Goal: Transaction & Acquisition: Obtain resource

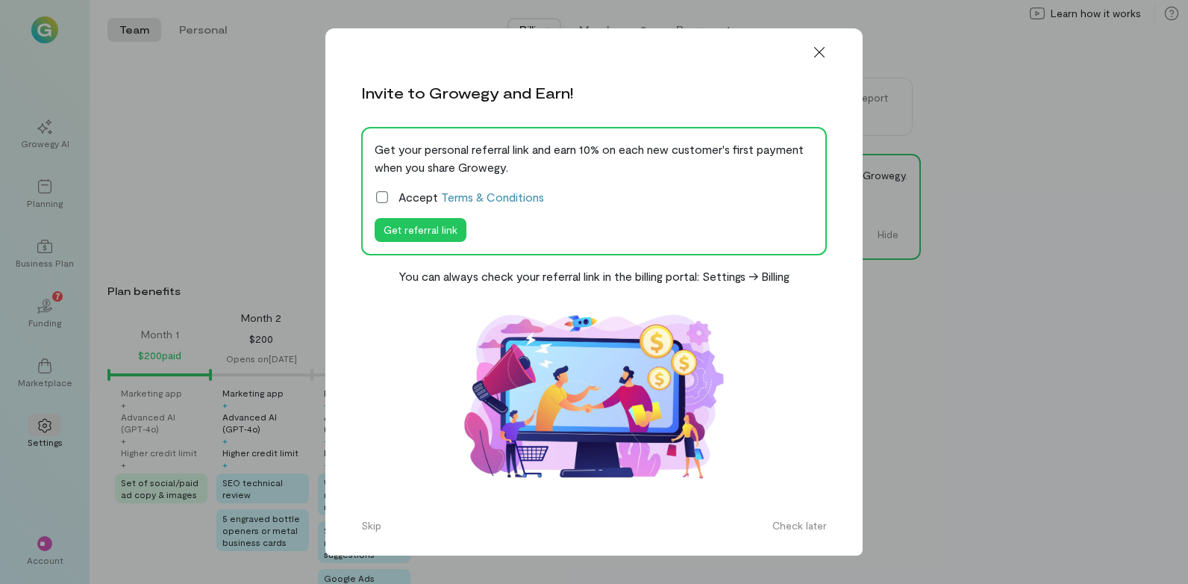
click at [384, 199] on icon at bounding box center [382, 197] width 15 height 15
click at [411, 238] on button "Get referral link" at bounding box center [421, 230] width 92 height 24
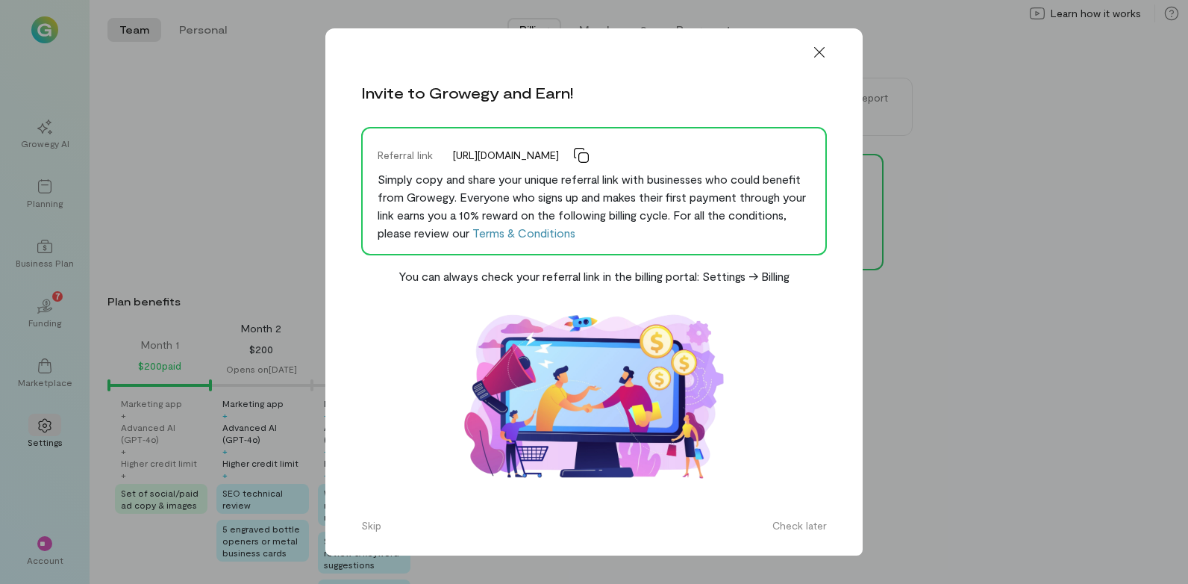
click at [589, 158] on icon at bounding box center [581, 155] width 15 height 15
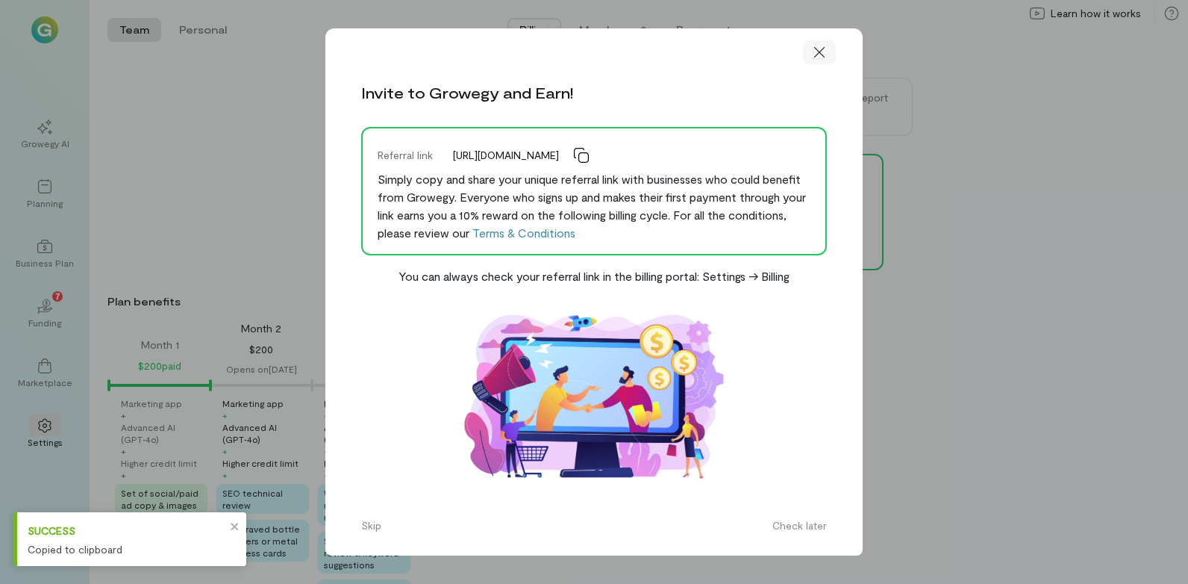
click at [812, 49] on icon at bounding box center [819, 52] width 15 height 15
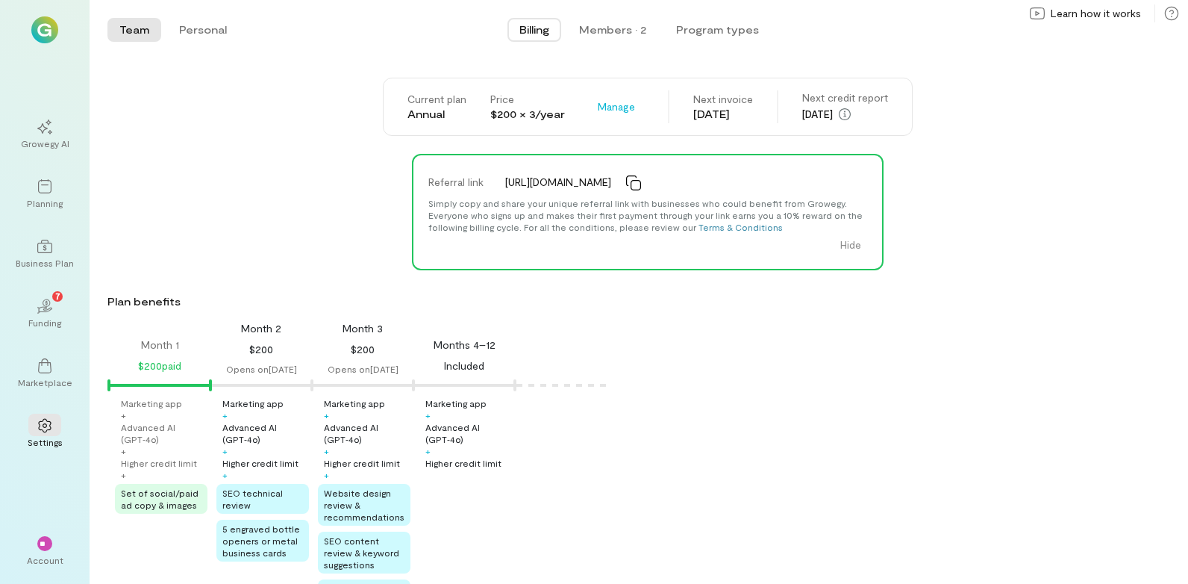
click at [44, 32] on img at bounding box center [44, 29] width 27 height 27
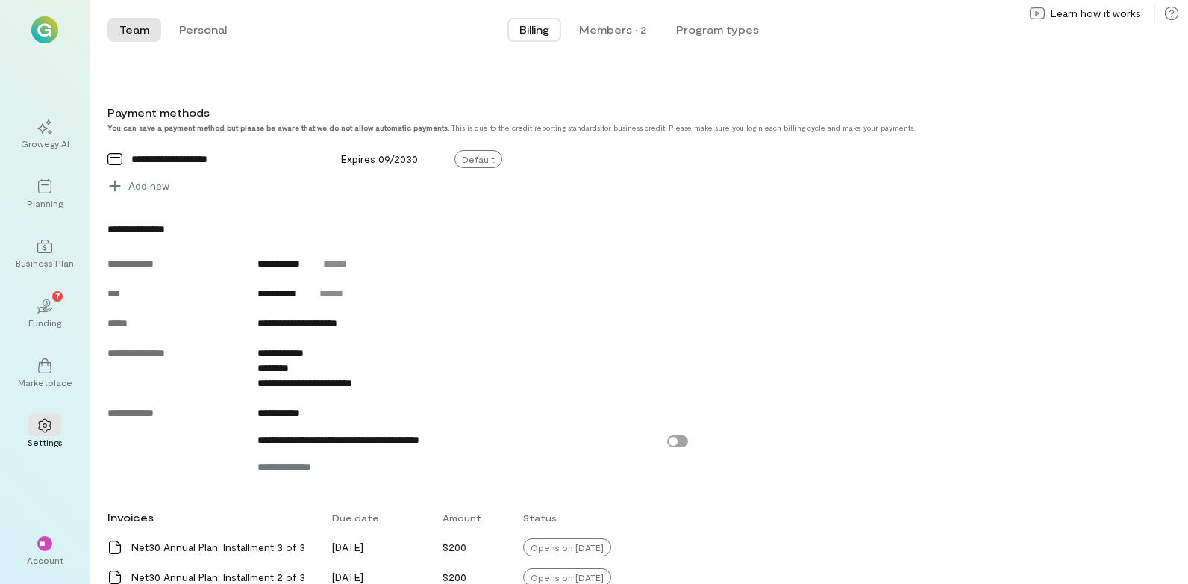
scroll to position [459, 0]
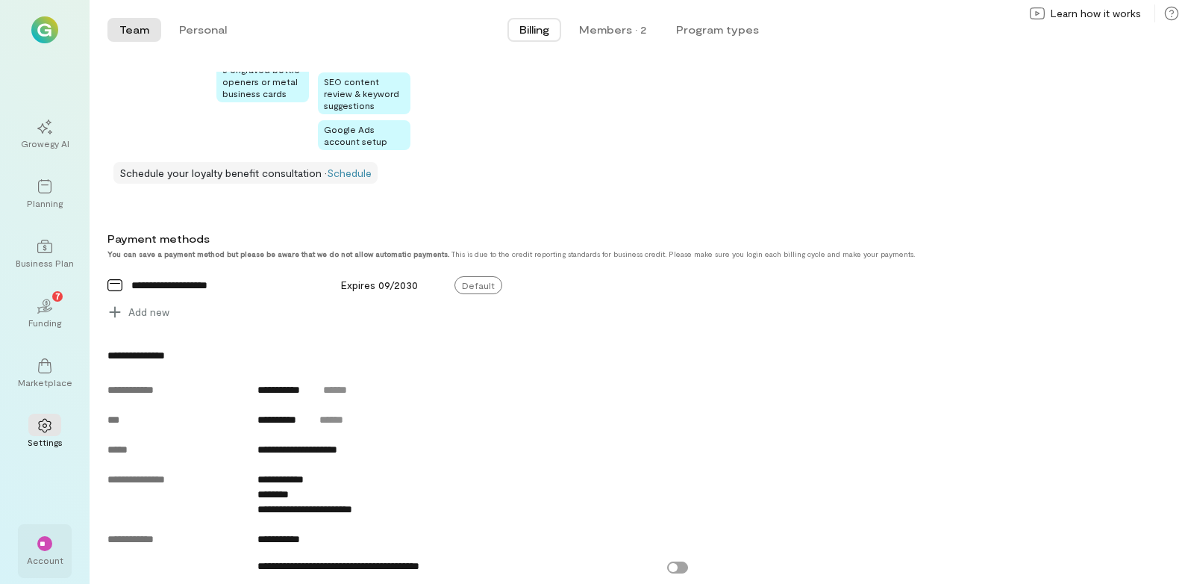
click at [48, 560] on div "Account" at bounding box center [45, 560] width 37 height 12
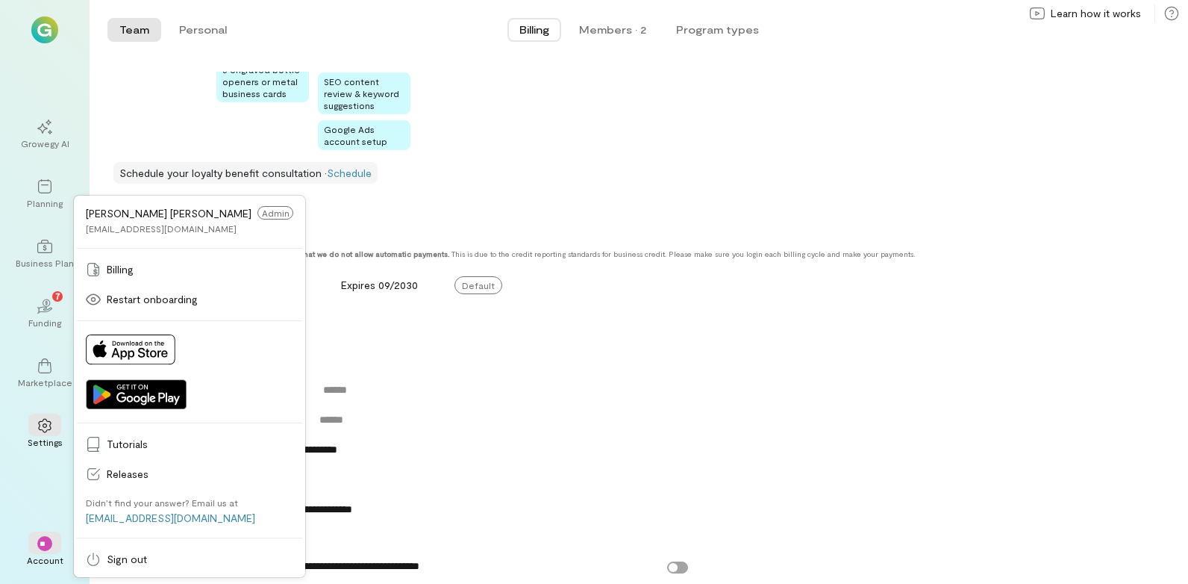
click at [411, 340] on div "Current plan Annual Price $200 × 3/year Manage Next invoice [DATE] Next credit …" at bounding box center [647, 183] width 1081 height 1129
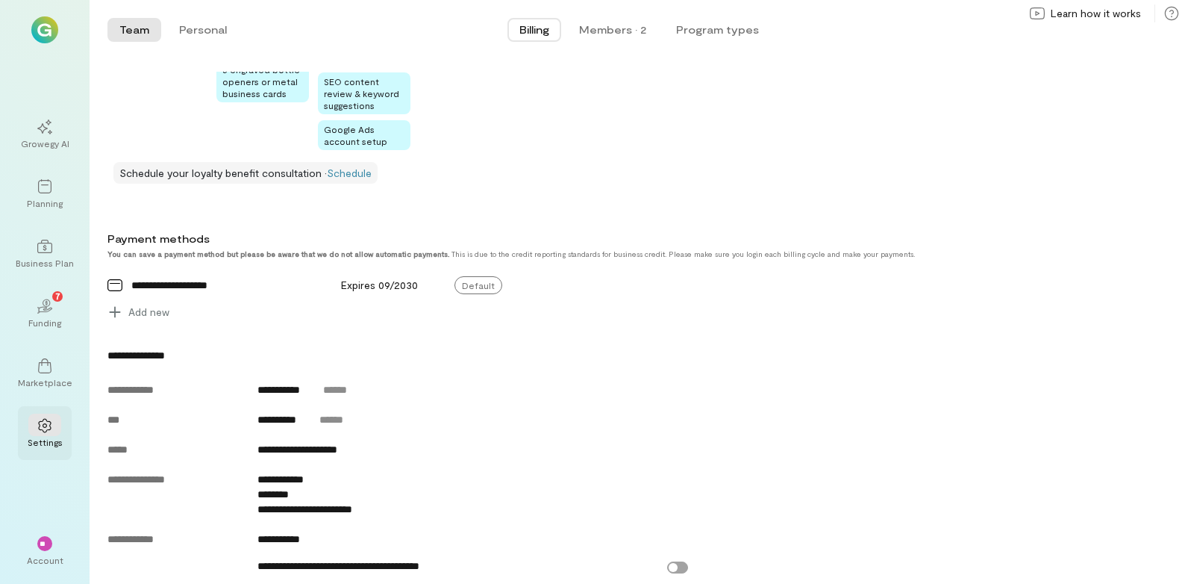
click at [28, 430] on div "Settings" at bounding box center [45, 433] width 54 height 54
click at [40, 429] on icon at bounding box center [44, 425] width 15 height 15
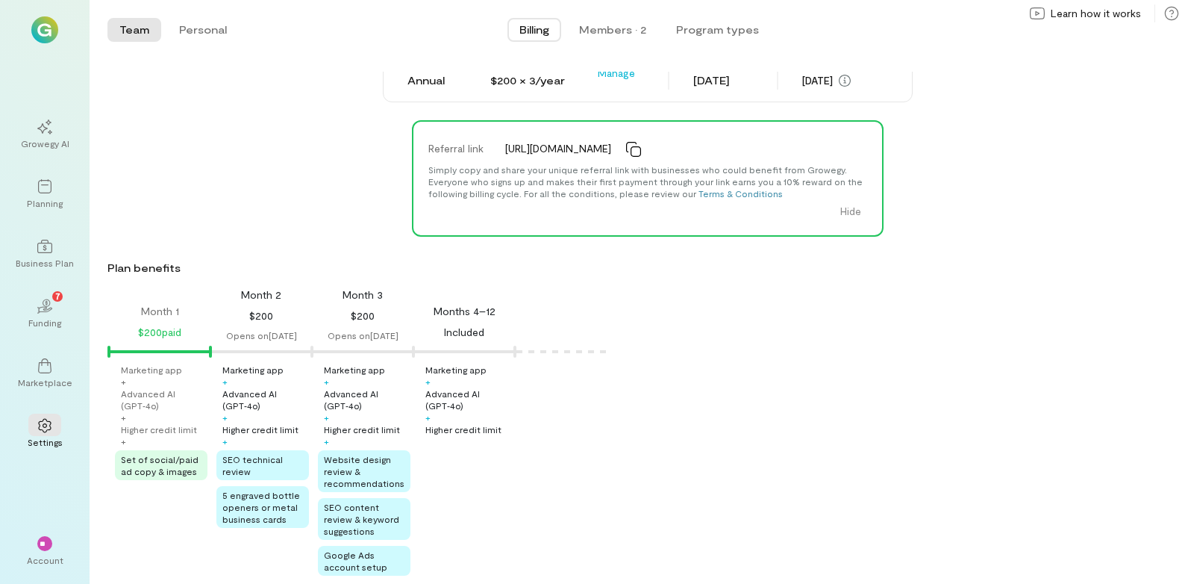
scroll to position [0, 0]
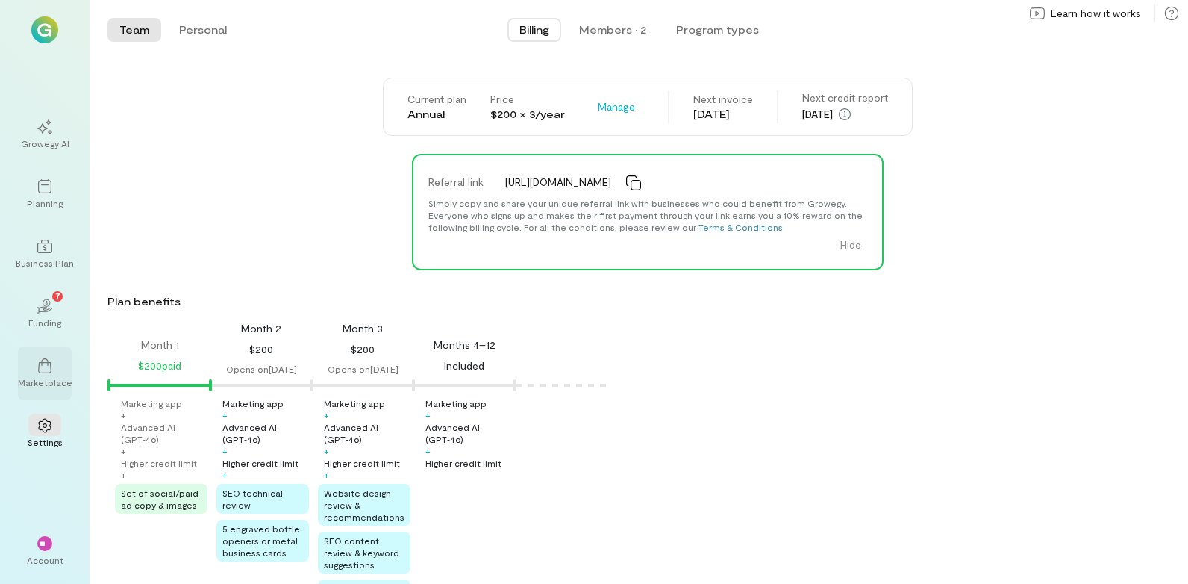
click at [55, 358] on div at bounding box center [44, 365] width 33 height 22
